Goal: Communication & Community: Ask a question

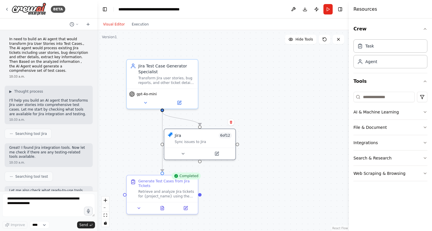
scroll to position [508, 0]
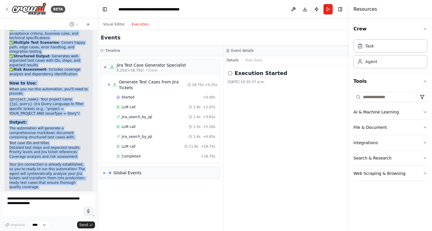
click at [138, 24] on button "Execution" at bounding box center [140, 24] width 24 height 7
click at [114, 23] on button "Visual Editor" at bounding box center [114, 24] width 29 height 7
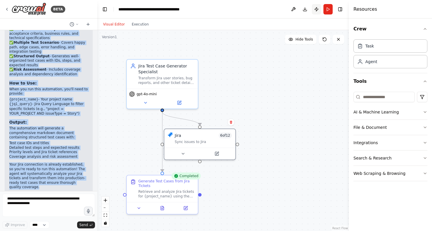
click at [317, 9] on button "Publish" at bounding box center [316, 9] width 9 height 10
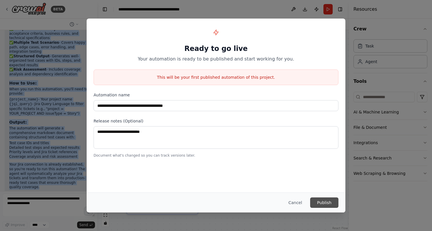
click at [322, 201] on button "Publish" at bounding box center [324, 202] width 28 height 10
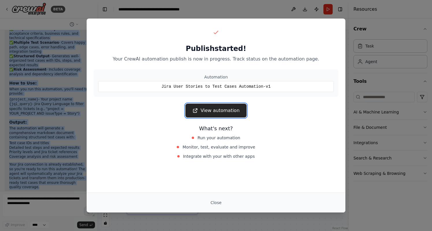
click at [213, 110] on link "View automation" at bounding box center [215, 110] width 61 height 14
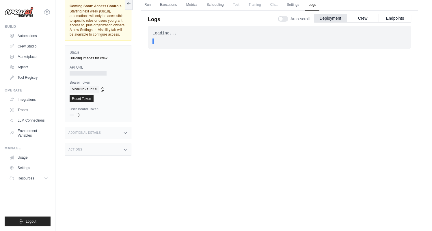
scroll to position [25, 0]
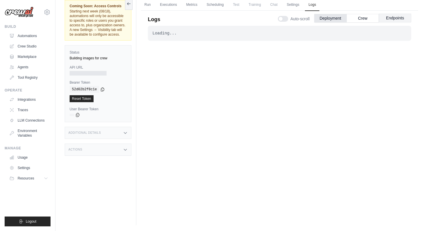
click at [390, 19] on button "Endpoints" at bounding box center [395, 18] width 32 height 9
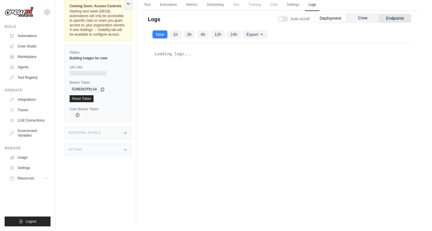
click at [367, 17] on button "Crew" at bounding box center [363, 18] width 32 height 9
click at [333, 18] on button "Deployment" at bounding box center [330, 18] width 32 height 9
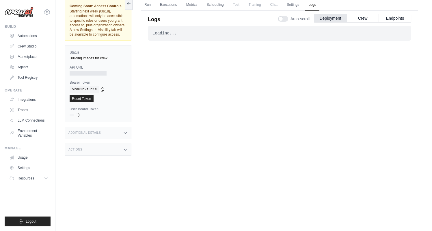
scroll to position [0, 0]
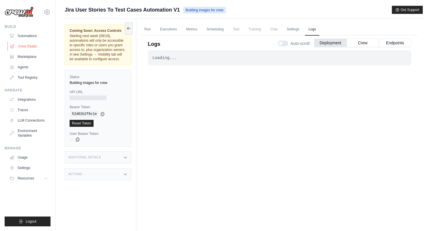
click at [30, 46] on link "Crew Studio" at bounding box center [30, 46] width 44 height 9
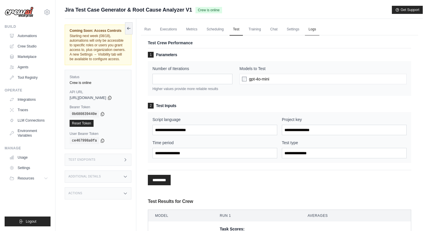
click at [315, 30] on link "Logs" at bounding box center [312, 29] width 14 height 12
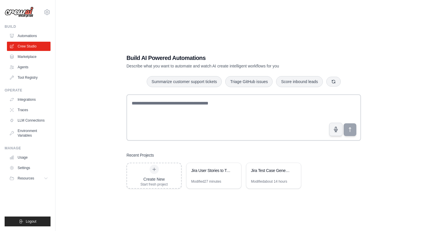
click at [27, 35] on link "Automations" at bounding box center [29, 35] width 44 height 9
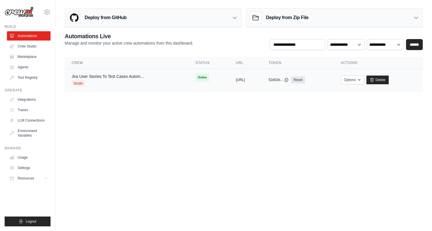
click at [125, 75] on link "Jira User Stories To Test Cases Autom..." at bounding box center [108, 76] width 72 height 5
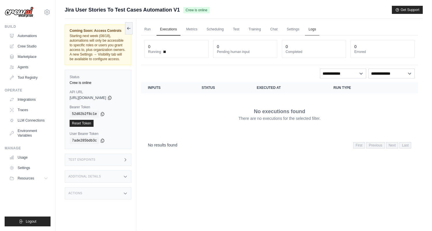
click at [313, 29] on link "Logs" at bounding box center [312, 29] width 14 height 12
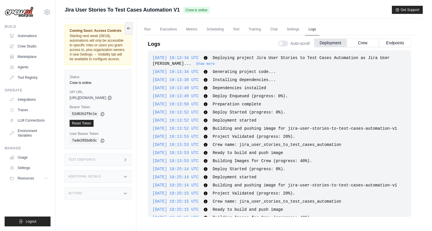
scroll to position [166, 0]
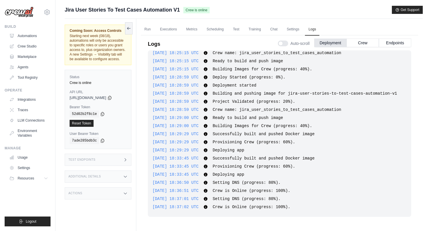
click at [100, 192] on div "Actions" at bounding box center [98, 193] width 67 height 12
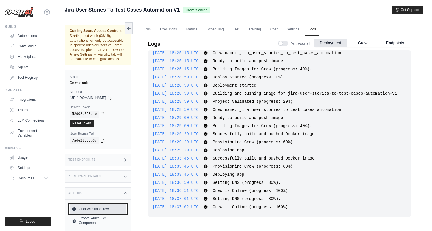
click at [99, 209] on link "Chat with this Crew" at bounding box center [98, 208] width 57 height 9
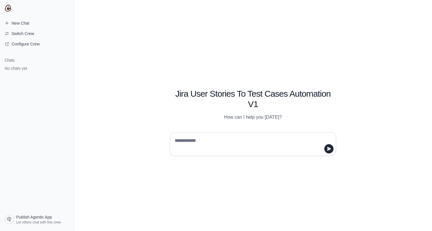
click at [187, 142] on textarea at bounding box center [251, 144] width 155 height 16
type textarea "**********"
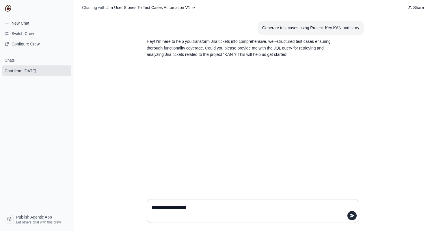
type textarea "**********"
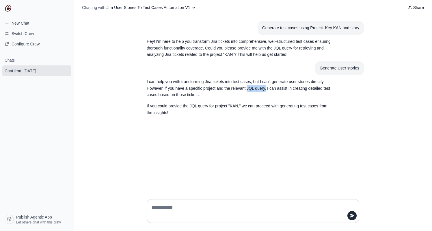
drag, startPoint x: 247, startPoint y: 88, endPoint x: 266, endPoint y: 89, distance: 18.8
click at [266, 89] on p "I can help you with transforming Jira tickets into test cases, but I can't gene…" at bounding box center [239, 88] width 185 height 20
copy p "JQL query,"
click at [172, 210] on textarea at bounding box center [252, 211] width 202 height 16
paste textarea "**********"
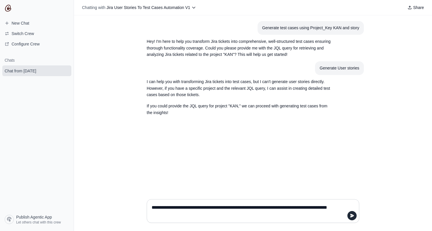
click at [220, 207] on textarea "**********" at bounding box center [252, 211] width 202 height 16
type textarea "**********"
click at [353, 214] on icon "submit" at bounding box center [352, 215] width 5 height 5
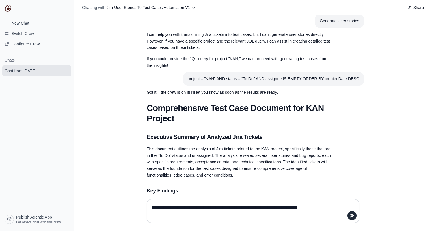
scroll to position [45, 0]
